Goal: Information Seeking & Learning: Learn about a topic

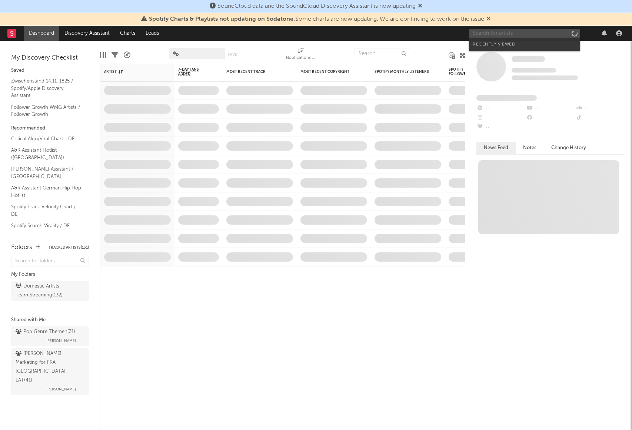
click at [536, 33] on input "text" at bounding box center [524, 33] width 111 height 9
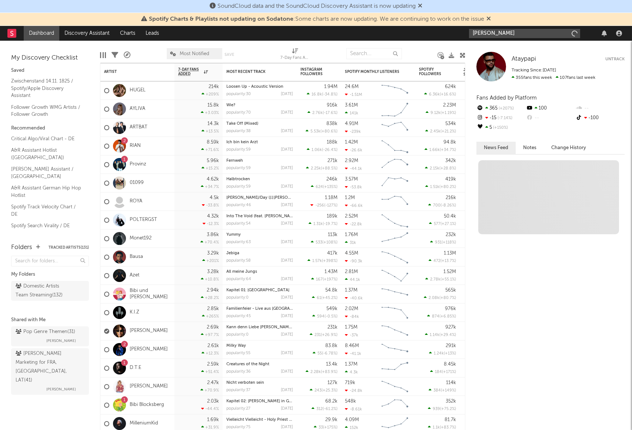
type input "[PERSON_NAME]"
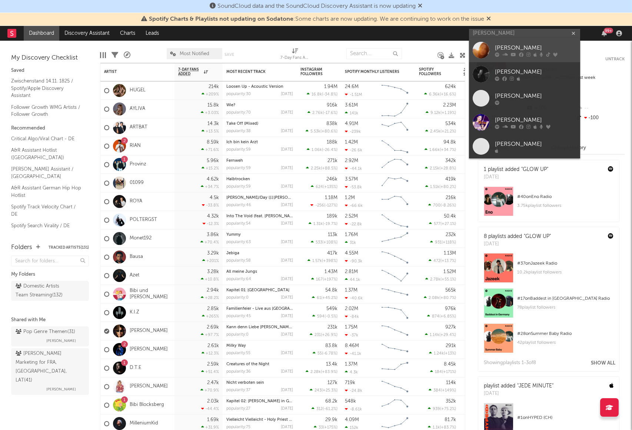
click at [527, 47] on div "[PERSON_NAME]" at bounding box center [535, 48] width 81 height 9
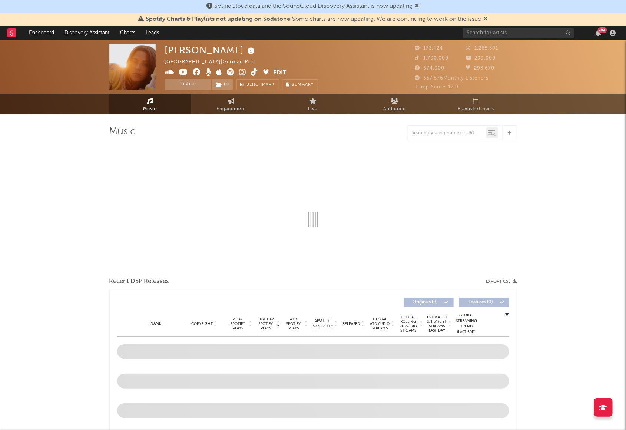
select select "6m"
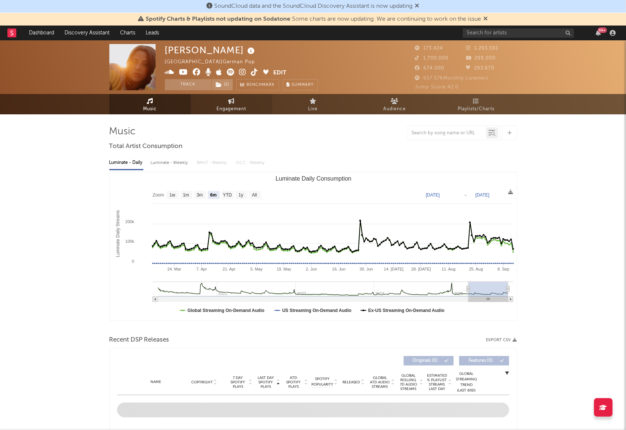
click at [243, 101] on link "Engagement" at bounding box center [231, 104] width 81 height 20
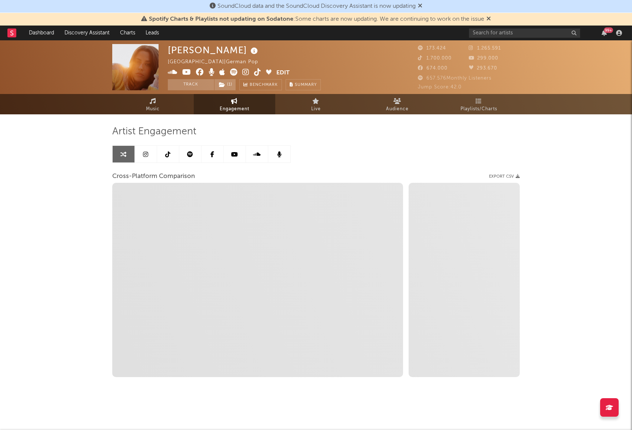
select select "1w"
select select "1m"
